Goal: Transaction & Acquisition: Purchase product/service

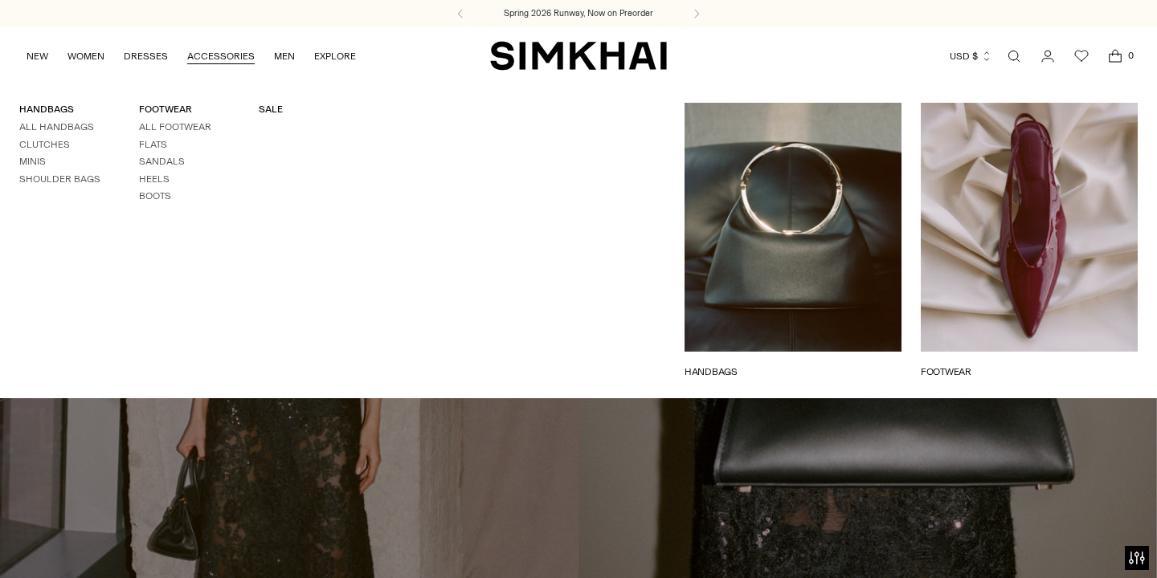
click at [1011, 53] on link "Open search modal" at bounding box center [1014, 56] width 32 height 32
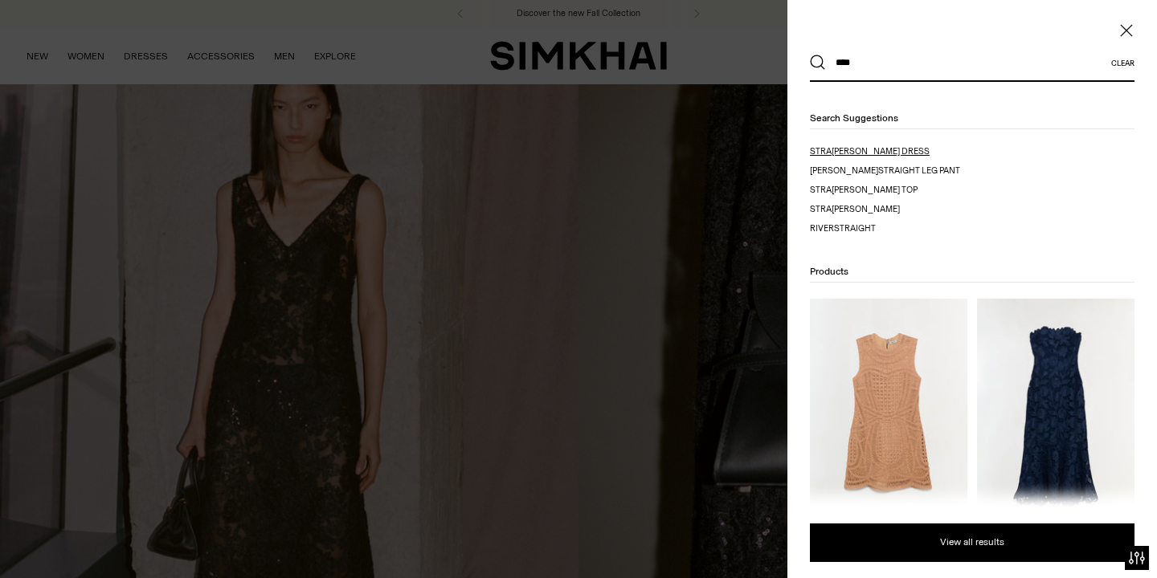
type input "****"
click at [877, 153] on span "pless dress" at bounding box center [880, 151] width 98 height 10
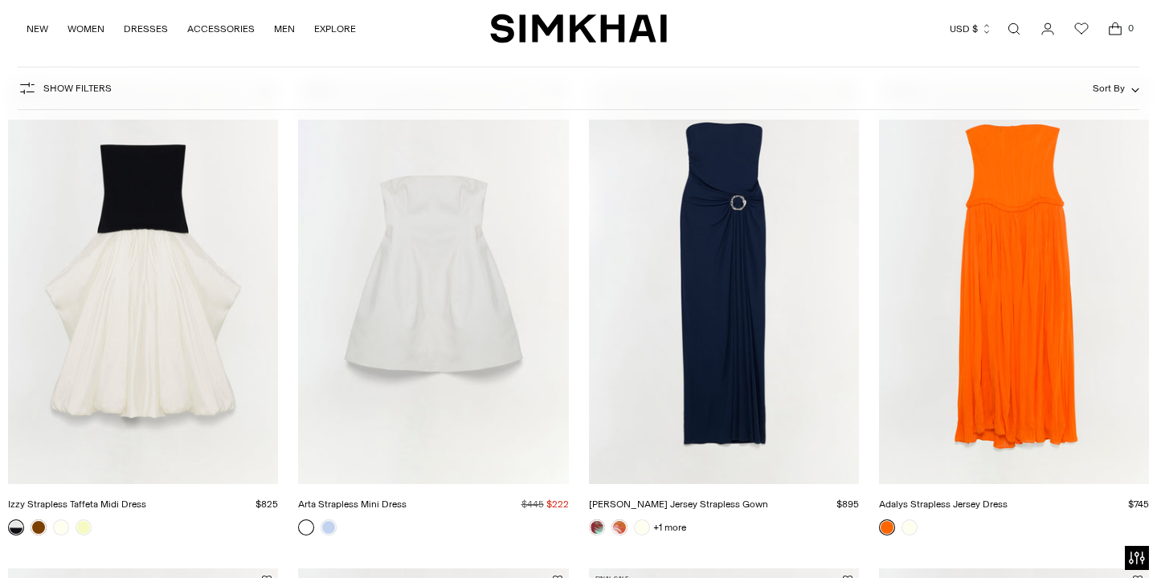
scroll to position [720, 0]
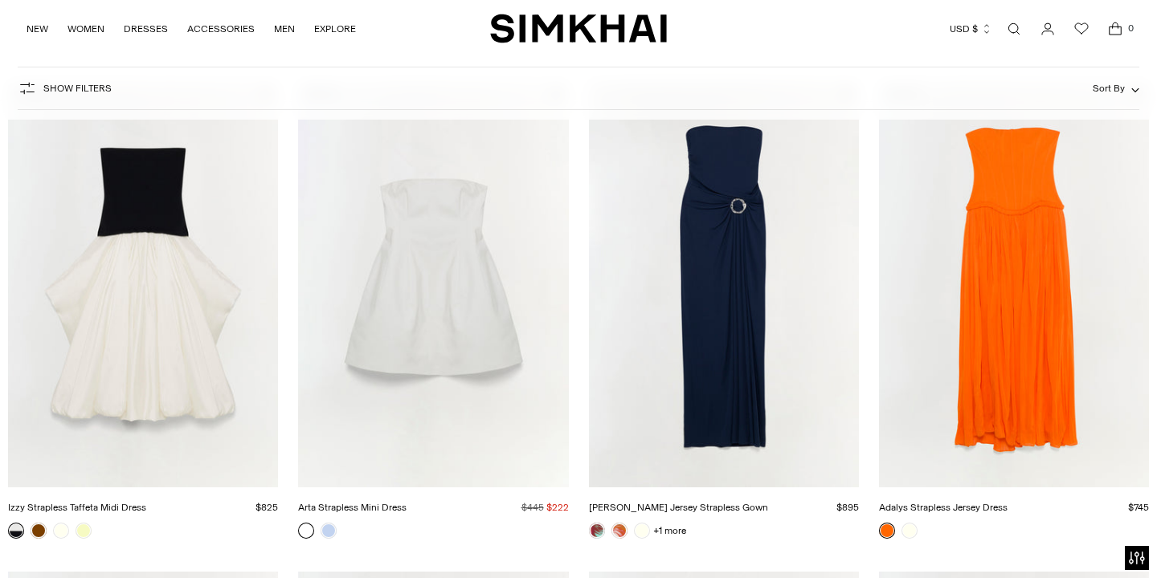
click at [1007, 502] on link "Adalys Strapless Jersey Dress" at bounding box center [943, 507] width 129 height 11
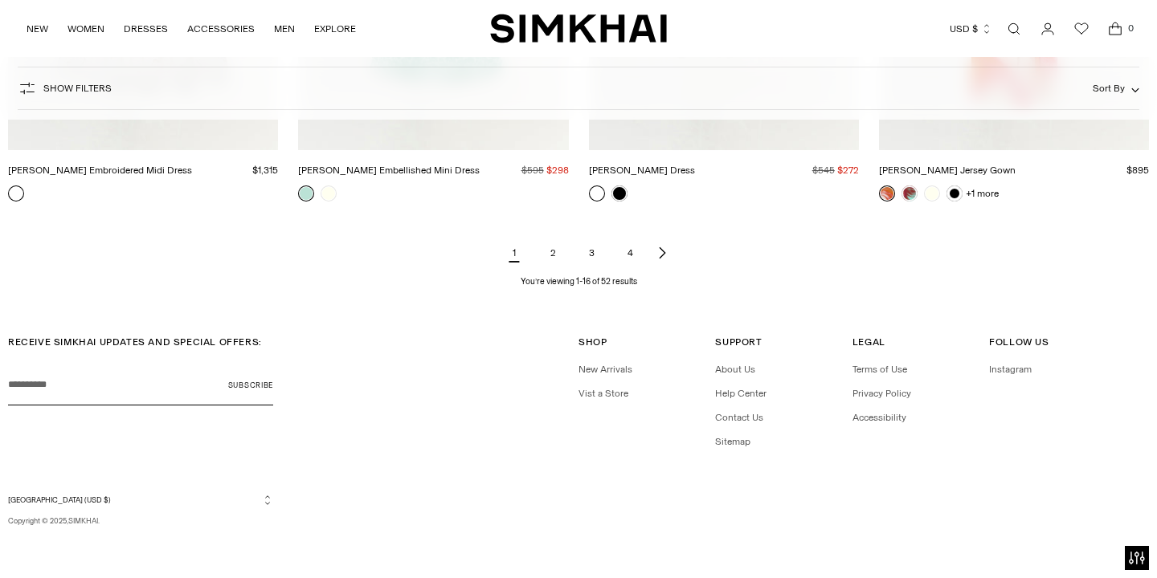
scroll to position [2035, 0]
click at [551, 255] on link "2" at bounding box center [553, 254] width 32 height 32
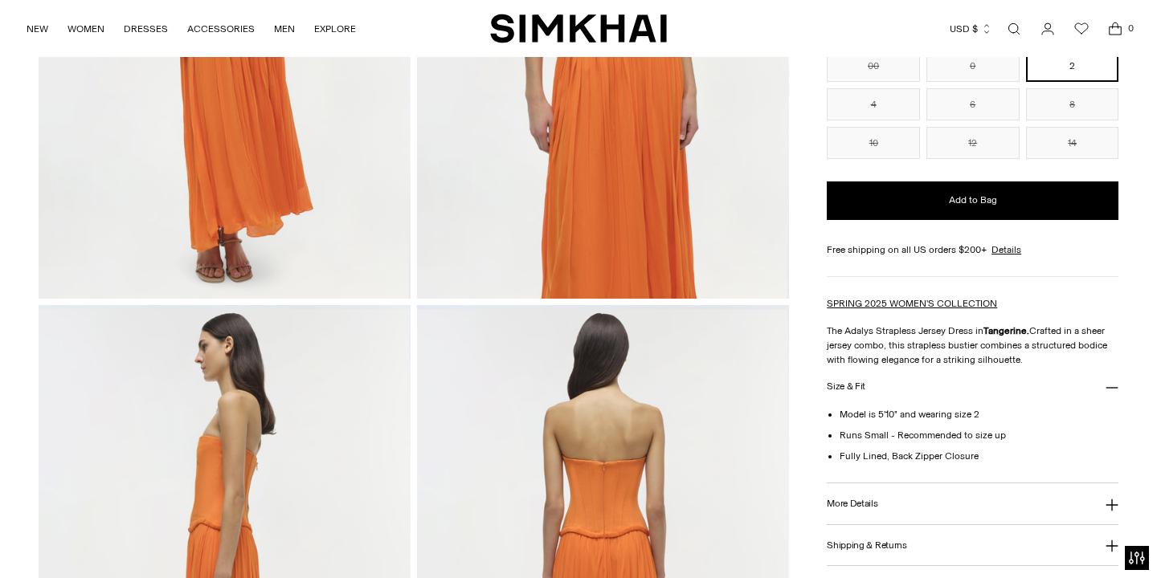
scroll to position [132, 0]
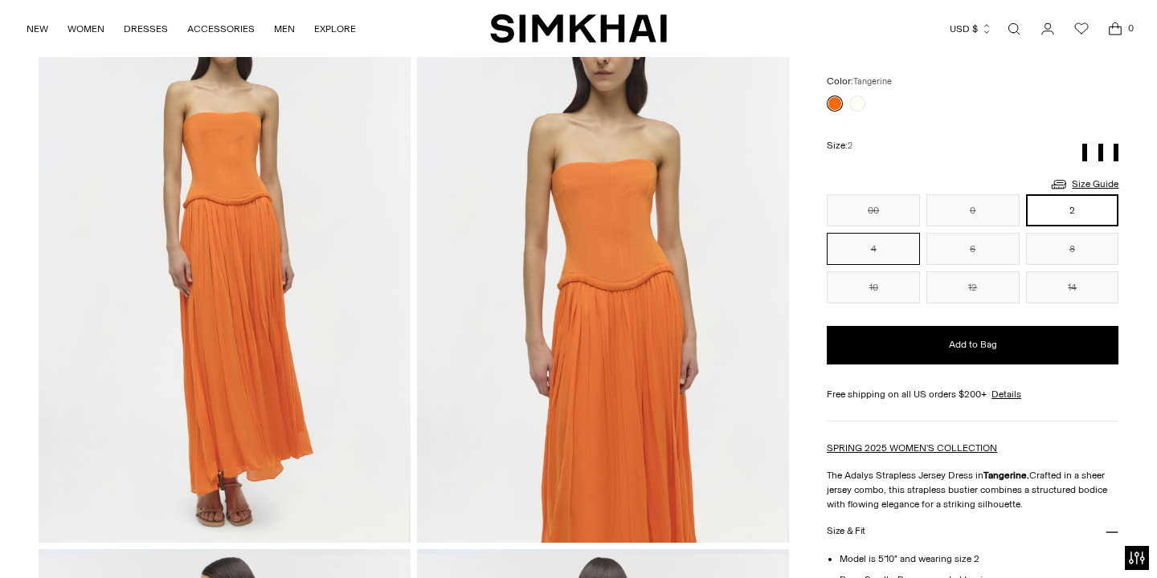
click at [904, 245] on button "4" at bounding box center [872, 249] width 93 height 32
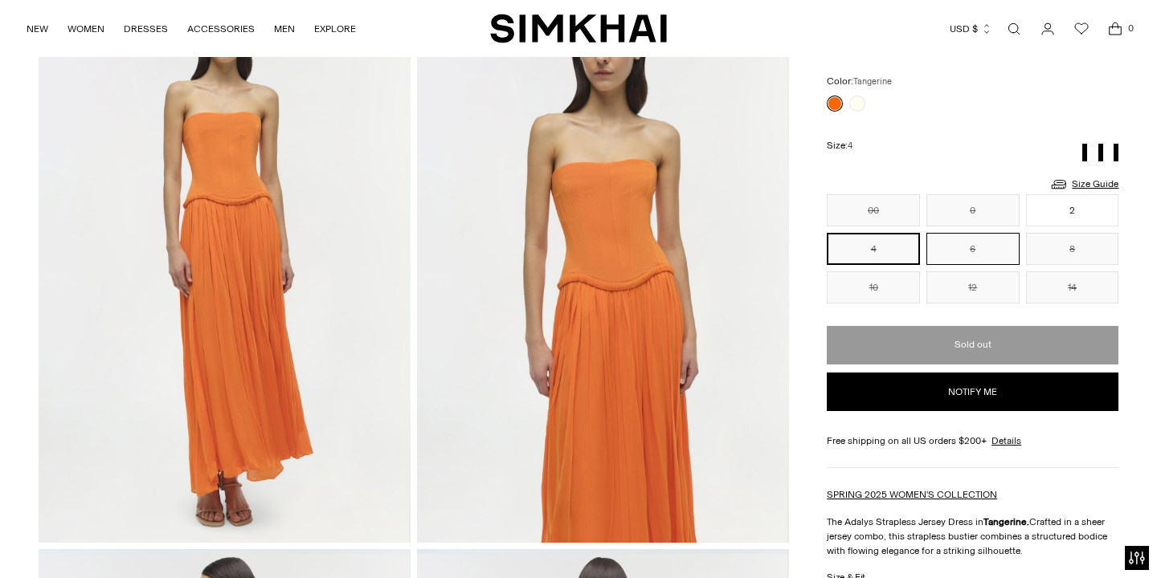
click at [959, 257] on button "6" at bounding box center [972, 249] width 93 height 32
click at [1056, 220] on button "2" at bounding box center [1072, 210] width 93 height 32
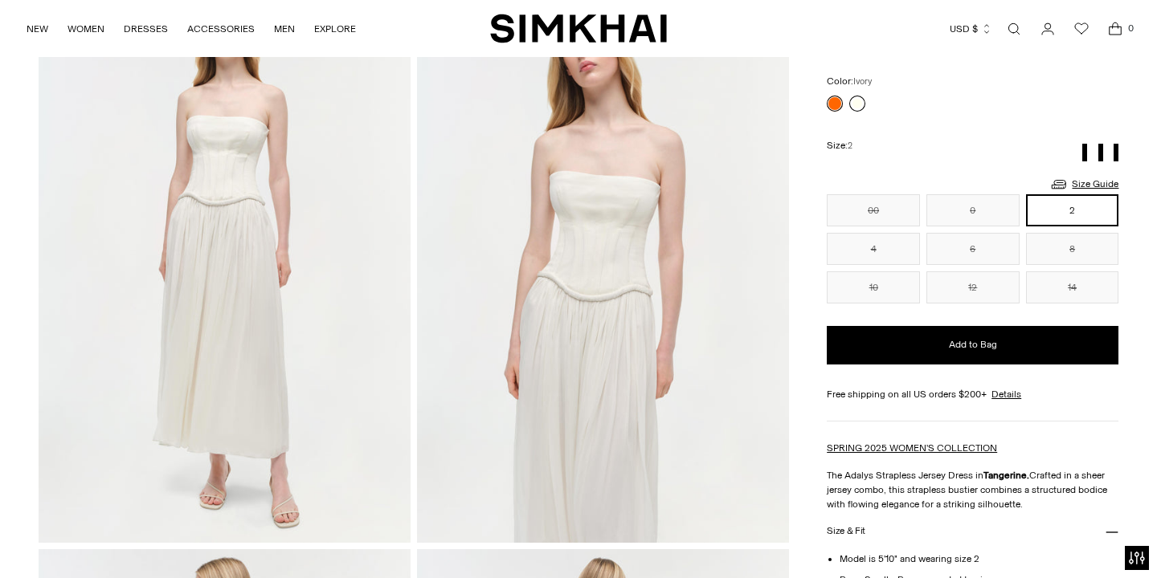
click at [859, 101] on link at bounding box center [857, 104] width 16 height 16
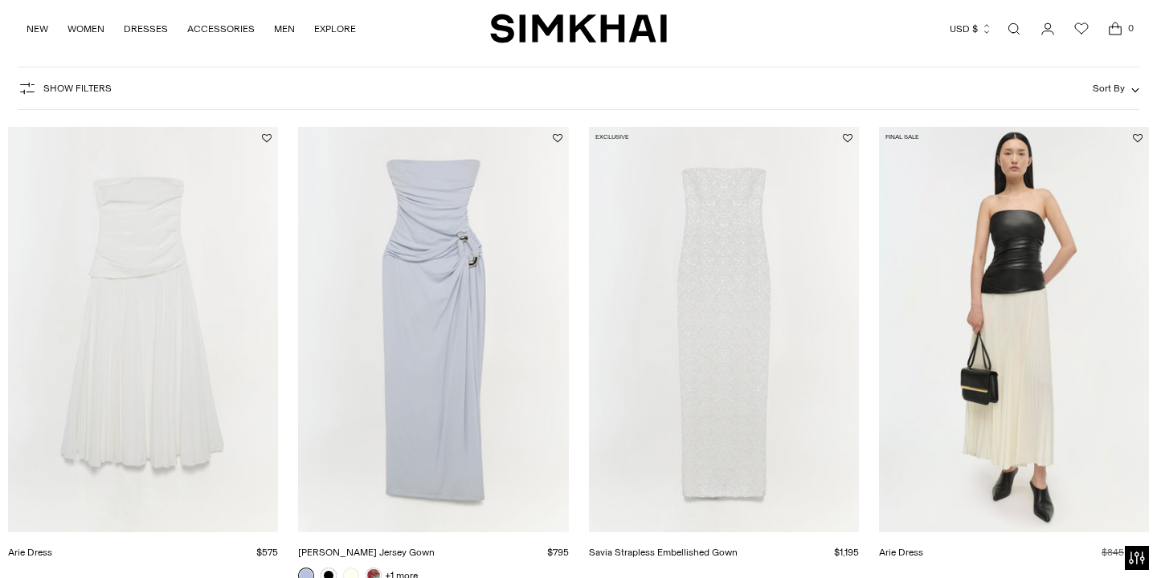
scroll to position [188, 0]
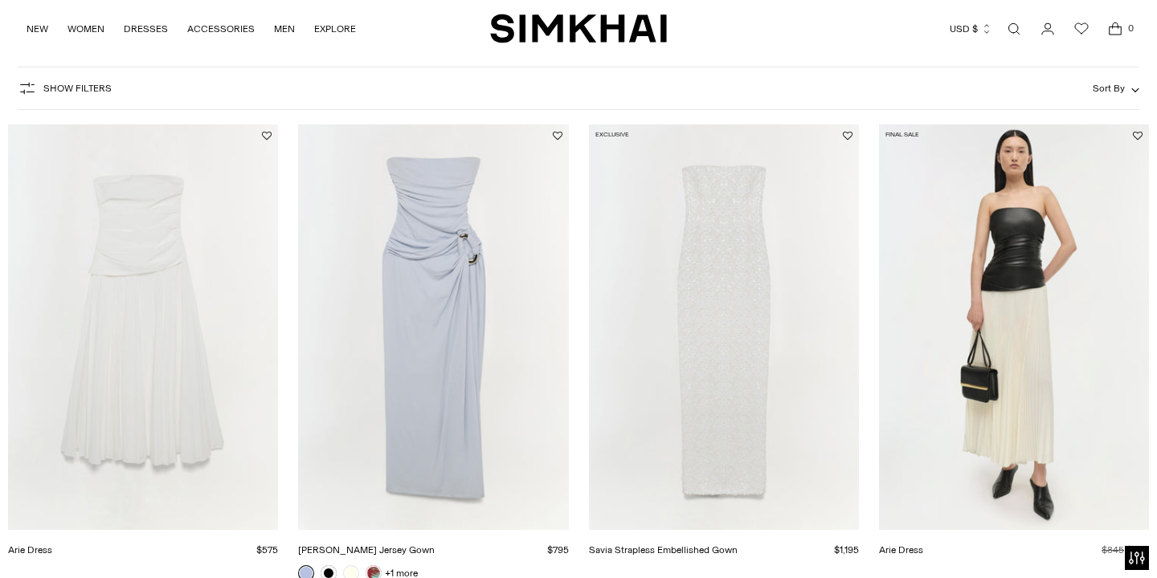
click at [923, 545] on link "Arie Dress" at bounding box center [901, 550] width 44 height 11
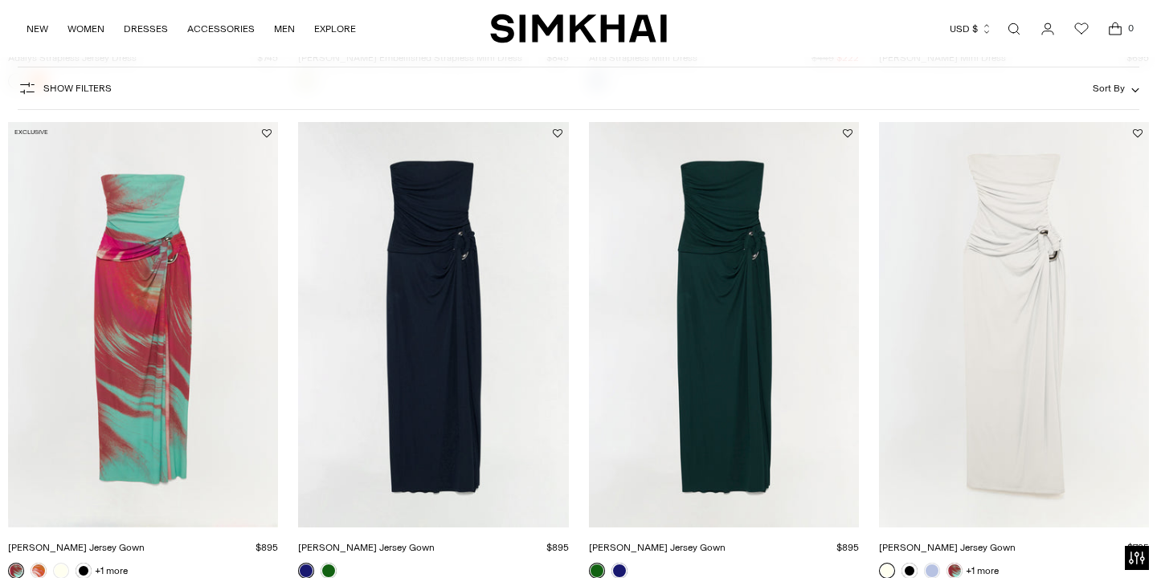
scroll to position [1167, 0]
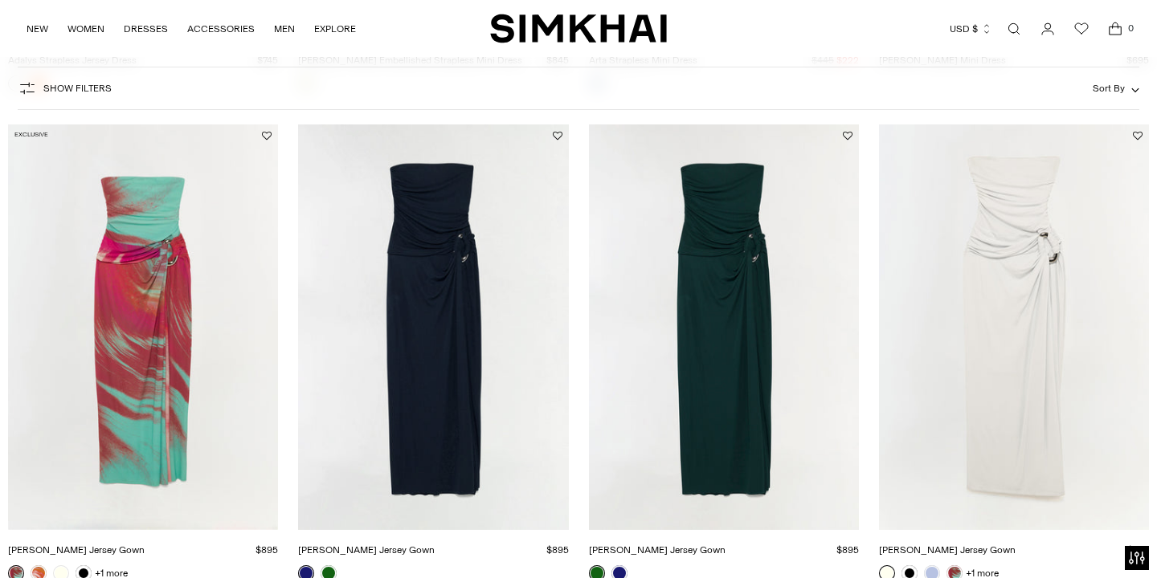
click at [725, 545] on link "Emma Strapless Jersey Gown" at bounding box center [657, 550] width 137 height 11
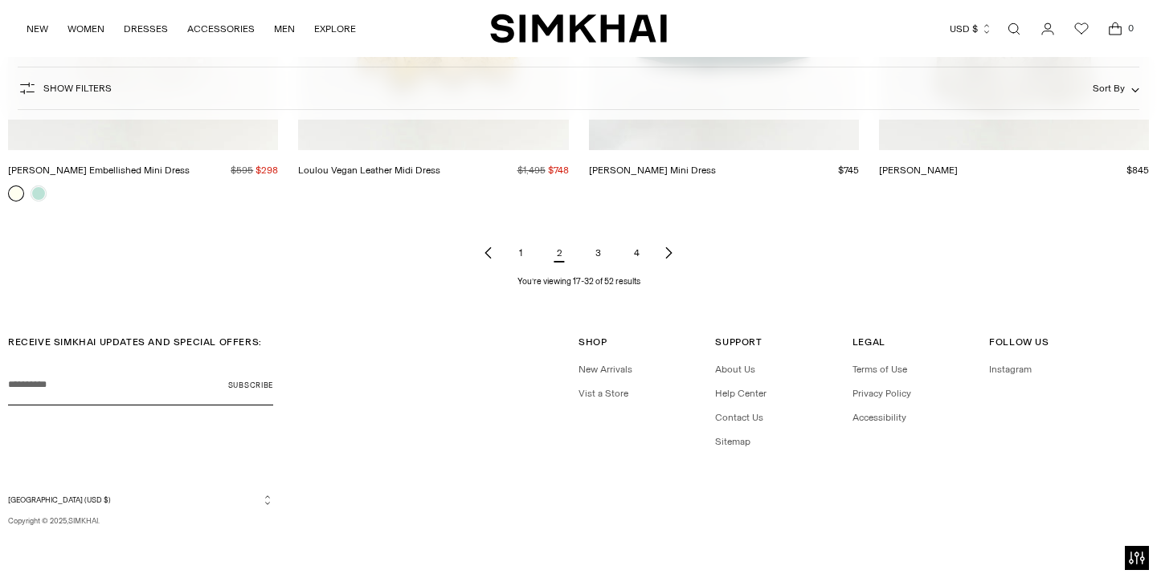
scroll to position [2035, 0]
click at [598, 254] on link "3" at bounding box center [598, 254] width 32 height 32
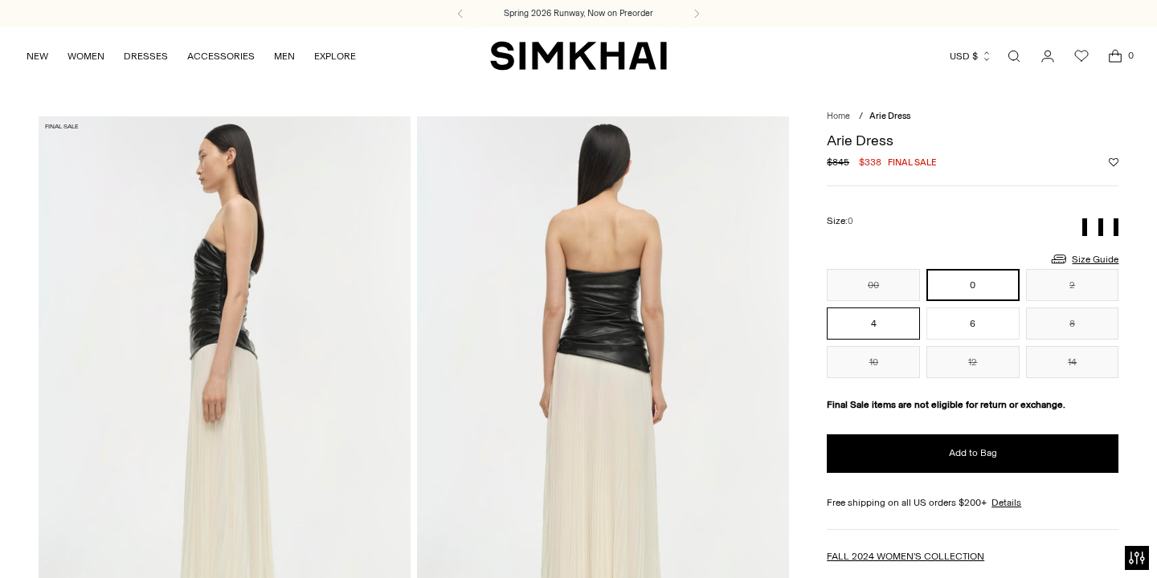
click at [895, 317] on button "4" at bounding box center [872, 324] width 93 height 32
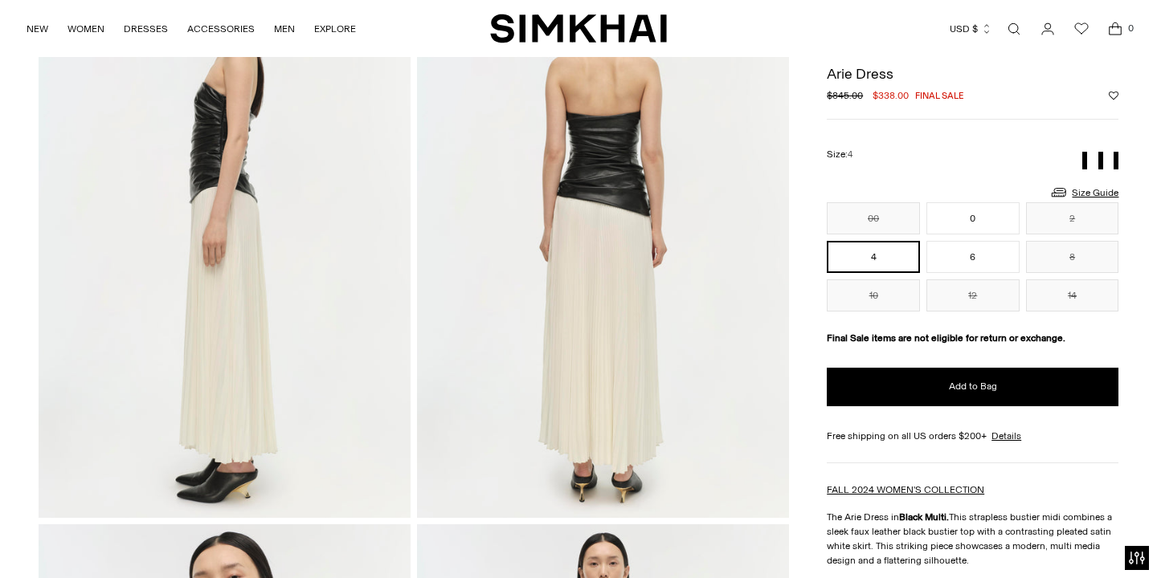
scroll to position [155, 0]
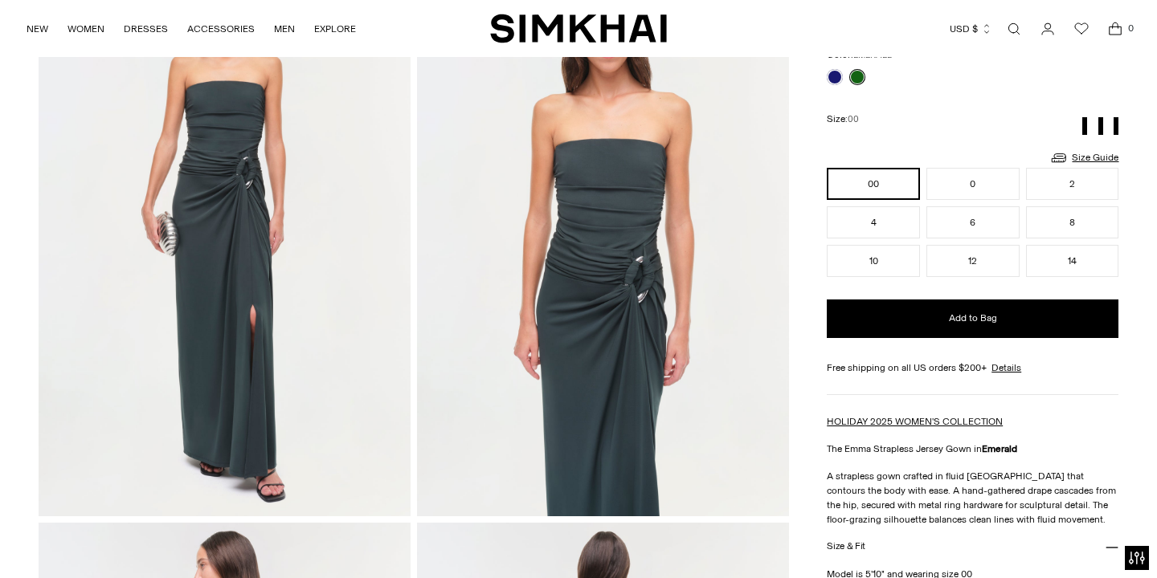
scroll to position [185, 0]
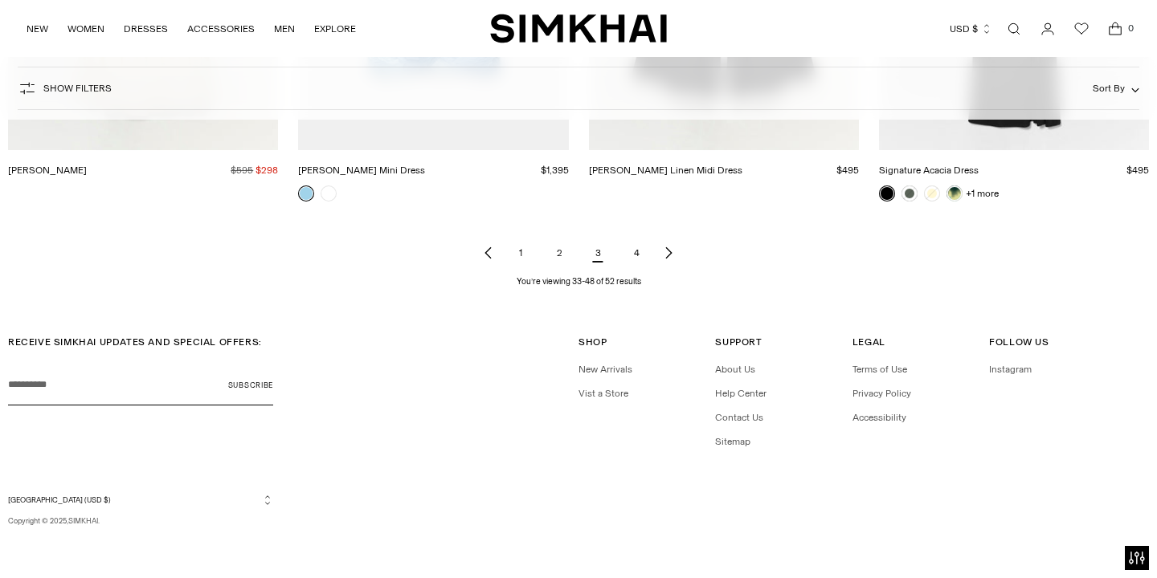
scroll to position [2035, 0]
click at [638, 253] on link "4" at bounding box center [636, 254] width 32 height 32
